Goal: Transaction & Acquisition: Purchase product/service

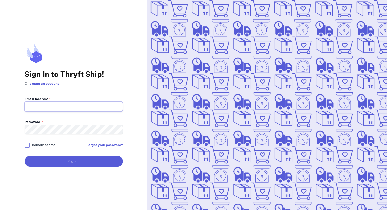
type input "emilyjeanblair@gmail.com"
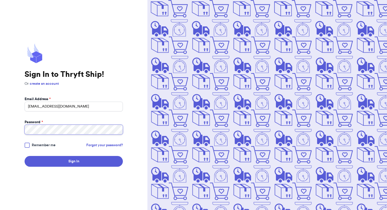
click at [74, 161] on button "Sign In" at bounding box center [74, 161] width 98 height 11
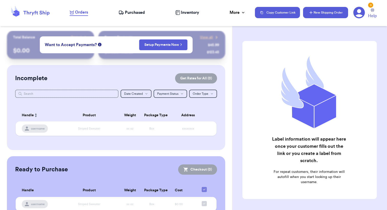
click at [330, 15] on button "New Shipping Order" at bounding box center [325, 12] width 45 height 11
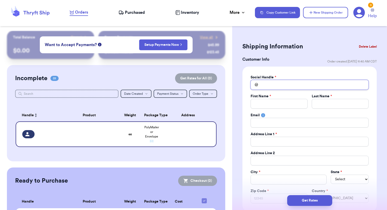
click at [283, 81] on input "Total Amount Paid" at bounding box center [310, 85] width 118 height 10
type input "_"
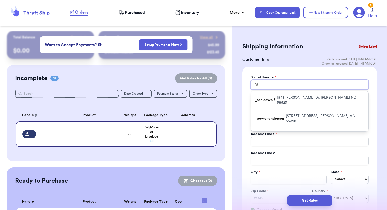
type input "_k"
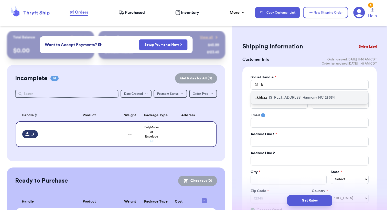
click at [287, 99] on p "323 Hickory Grove Rd. Harmony NC 28634" at bounding box center [302, 97] width 66 height 5
type input "_kirbzz"
type input "Kara"
type input "Irby"
type input "karairby5494@gmail.com"
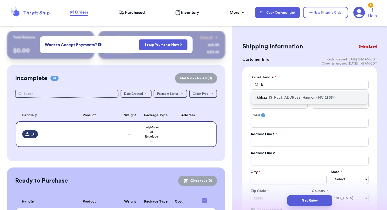
type input "323 Hickory Grove Rd."
type input "Harmony"
select select "NC"
type input "28634"
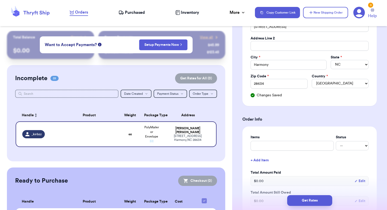
scroll to position [135, 0]
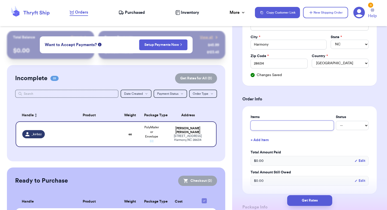
type input "K"
type input "Ki"
type input "Kid"
type input "Kids"
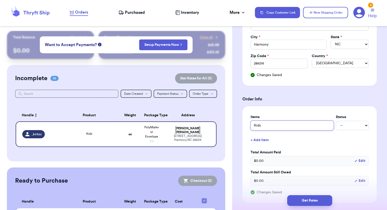
type input "Kids X"
type input "Kids XL"
type input "Kids X"
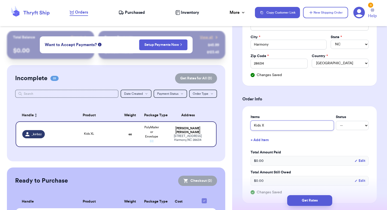
type input "Kids"
type input "Kids C"
type input "Kids Ca"
type input "Kids Car"
type input "Kids Carh"
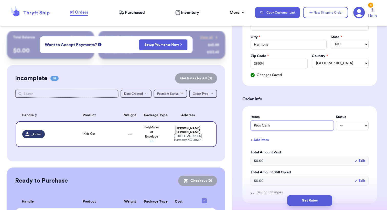
type input "Kids Carha"
type input "Kids Carhar"
type input "Kids Carhart"
type input "Kids Carhartt"
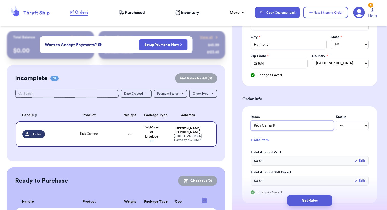
type input "Kids Carhartt H"
type input "Kids Carhartt Ho"
type input "Kids Carhartt Hoo"
type input "Kids Carhartt Hood"
type input "Kids Carhartt Hoodi"
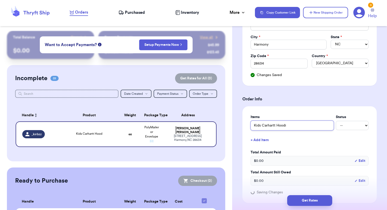
type input "Kids Carhartt Hoodie"
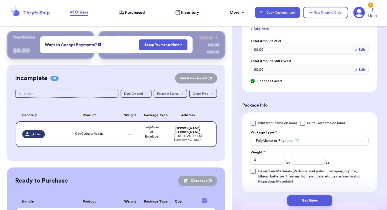
scroll to position [266, 0]
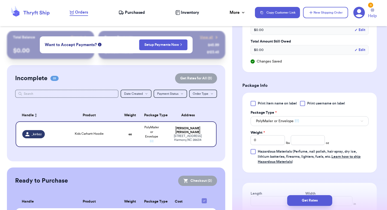
type input "Kids Carhartt Hoodie"
click at [272, 139] on input "0" at bounding box center [268, 140] width 34 height 10
type input "1"
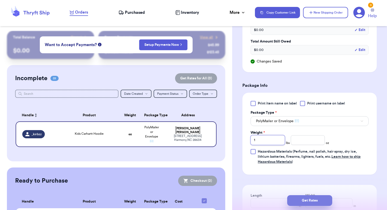
type input "1"
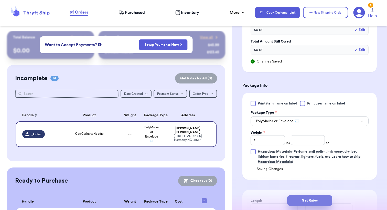
click at [316, 199] on button "Get Rates" at bounding box center [309, 200] width 45 height 11
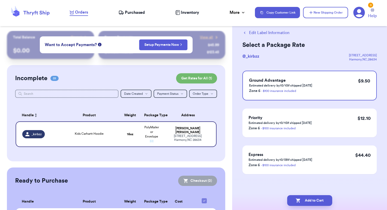
scroll to position [0, 0]
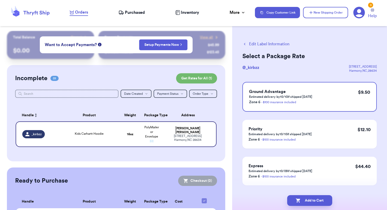
click at [257, 43] on button "Edit Label Information" at bounding box center [266, 44] width 47 height 6
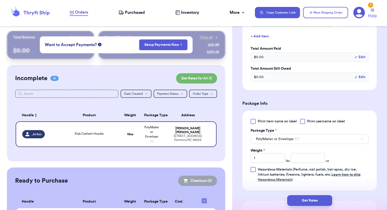
scroll to position [148, 0]
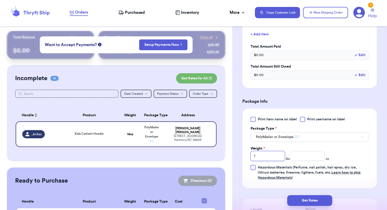
click at [280, 155] on input "1" at bounding box center [268, 156] width 34 height 10
click at [304, 157] on input "number" at bounding box center [308, 156] width 34 height 10
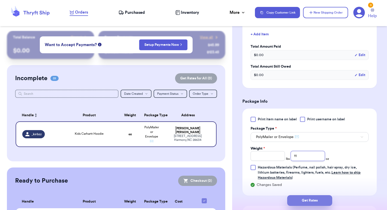
type input "11"
click at [315, 201] on button "Get Rates" at bounding box center [309, 200] width 45 height 11
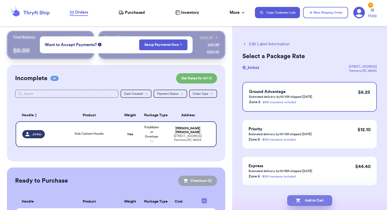
click at [318, 202] on button "Add to Cart" at bounding box center [309, 200] width 45 height 11
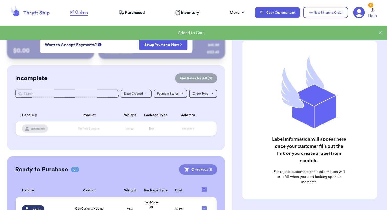
click at [199, 171] on button "Checkout ( 1 )" at bounding box center [198, 169] width 38 height 10
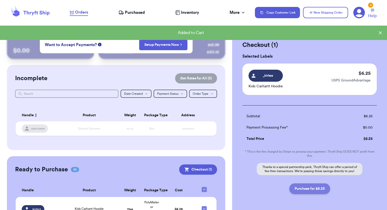
click at [308, 190] on button "Purchase for $6.25" at bounding box center [309, 188] width 41 height 11
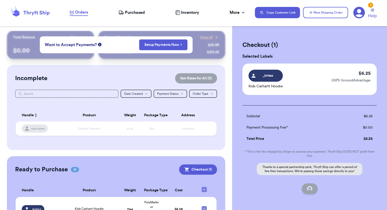
checkbox input "false"
checkbox input "true"
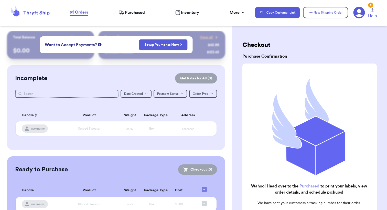
click at [135, 16] on div "Orders Purchased Inventory More Stats Completed Orders Payments Payouts" at bounding box center [160, 12] width 180 height 7
click at [133, 12] on span "Purchased" at bounding box center [135, 12] width 20 height 6
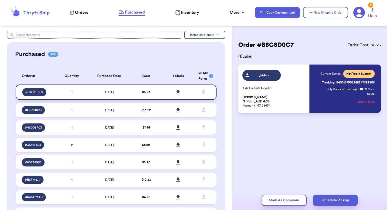
click at [176, 96] on link at bounding box center [178, 92] width 11 height 11
